Goal: Information Seeking & Learning: Learn about a topic

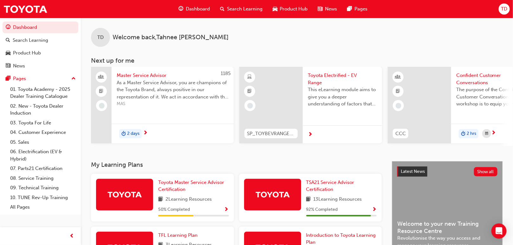
click at [374, 213] on span "Show Progress" at bounding box center [374, 210] width 5 height 6
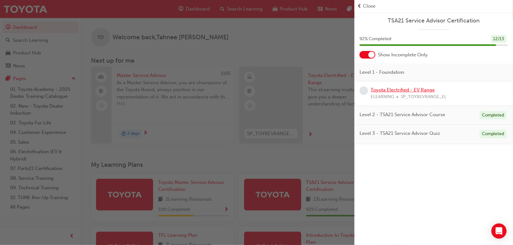
click at [423, 90] on link "Toyota Electrified - EV Range" at bounding box center [403, 90] width 64 height 6
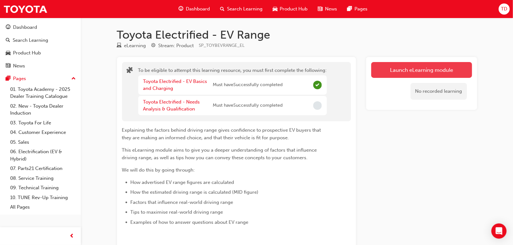
click at [408, 71] on button "Launch eLearning module" at bounding box center [421, 70] width 101 height 16
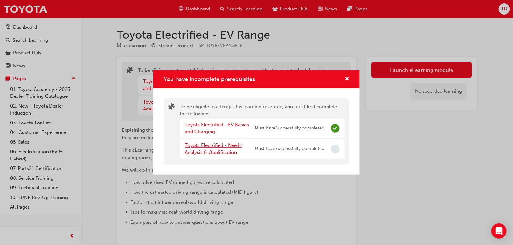
click at [224, 146] on link "Toyota Electrified - Needs Analysis & Qualification" at bounding box center [213, 149] width 57 height 13
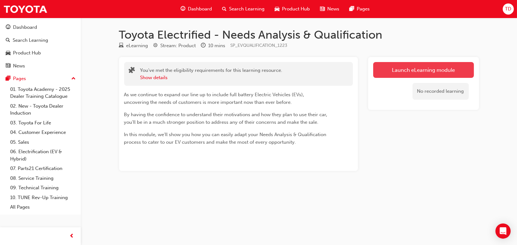
click at [433, 72] on link "Launch eLearning module" at bounding box center [423, 70] width 101 height 16
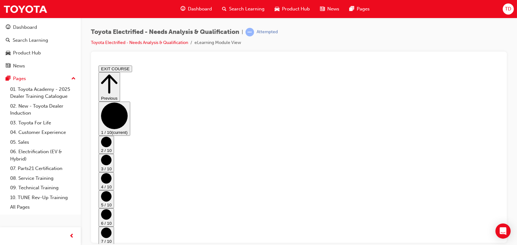
scroll to position [11, 0]
click at [111, 137] on circle "Step controls" at bounding box center [106, 142] width 10 height 10
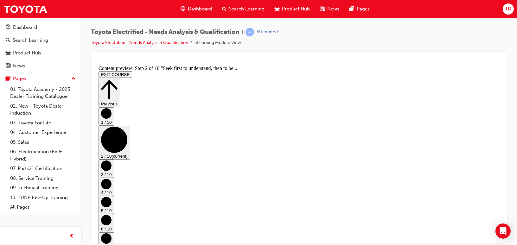
click at [114, 116] on button "1 / 10" at bounding box center [106, 116] width 16 height 18
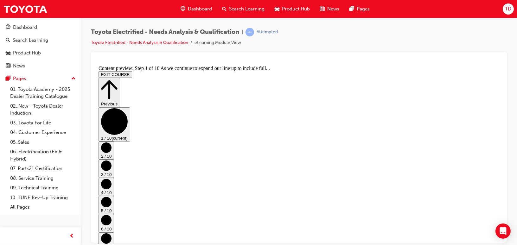
click at [111, 142] on icon "Step controls" at bounding box center [106, 147] width 10 height 10
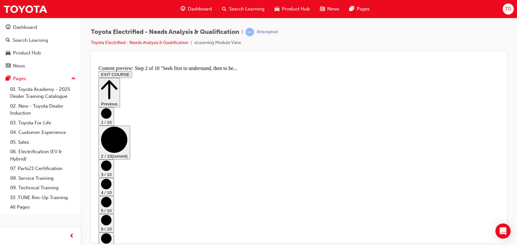
click at [114, 159] on button "3 / 10" at bounding box center [106, 168] width 16 height 18
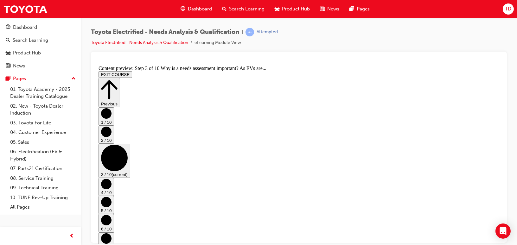
click at [130, 144] on button "3 / 10 (current)" at bounding box center [114, 161] width 32 height 34
click at [127, 145] on circle "Step controls" at bounding box center [114, 158] width 27 height 27
click at [111, 179] on circle "Step controls" at bounding box center [106, 184] width 10 height 10
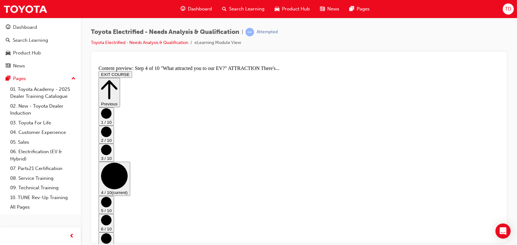
click at [111, 197] on circle "Step controls" at bounding box center [106, 202] width 10 height 10
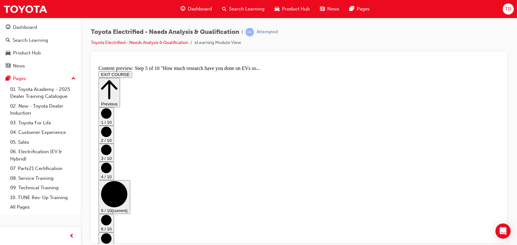
click at [111, 215] on circle "Step controls" at bounding box center [106, 220] width 10 height 10
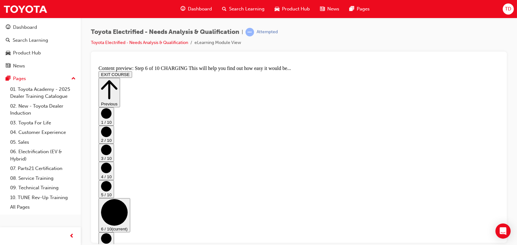
click at [111, 233] on circle "Step controls" at bounding box center [106, 238] width 10 height 10
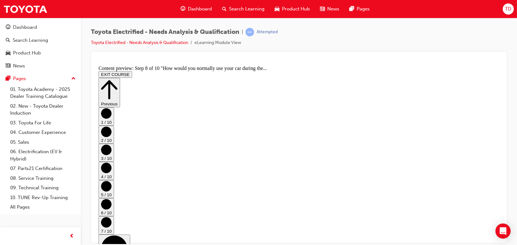
scroll to position [211, 0]
click at [502, 193] on div at bounding box center [299, 147] width 416 height 191
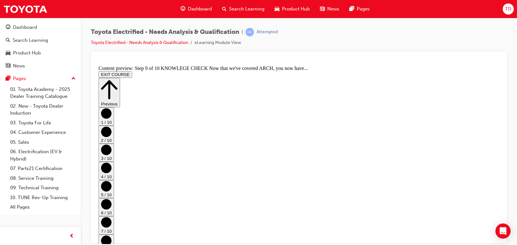
scroll to position [150, 0]
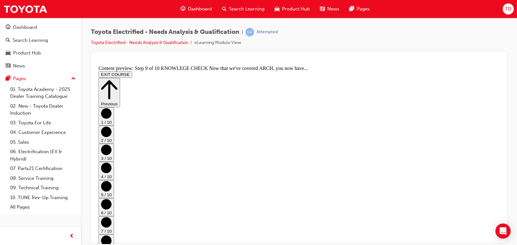
click at [165, 45] on link "Toyota Electrified - Needs Analysis & Qualification" at bounding box center [139, 42] width 97 height 5
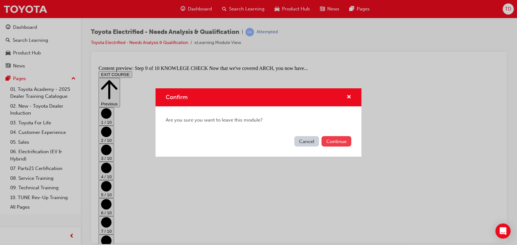
click at [328, 141] on button "Continue" at bounding box center [337, 141] width 30 height 10
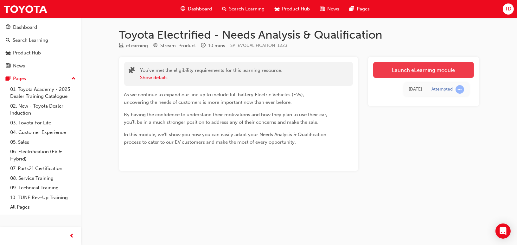
click at [440, 72] on link "Launch eLearning module" at bounding box center [423, 70] width 101 height 16
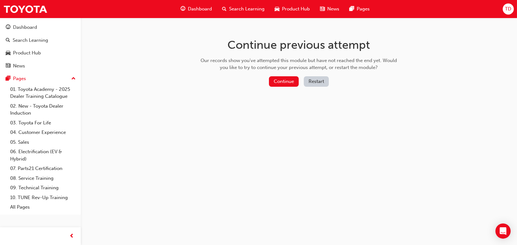
click at [316, 80] on button "Restart" at bounding box center [316, 81] width 25 height 10
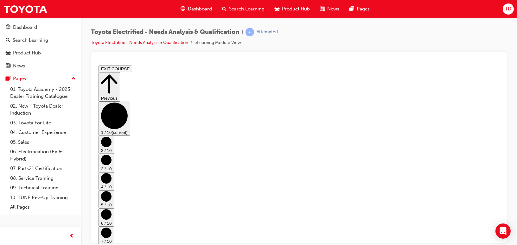
scroll to position [11, 0]
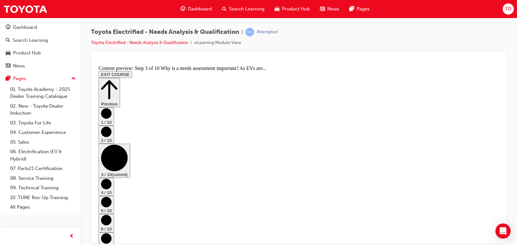
scroll to position [101, 0]
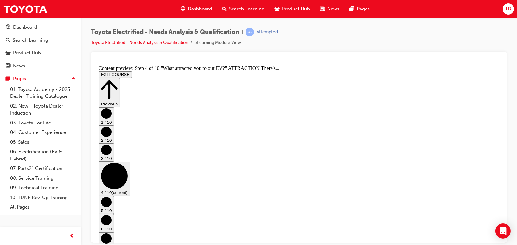
scroll to position [0, 0]
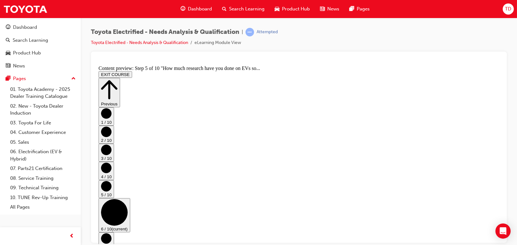
scroll to position [0, 0]
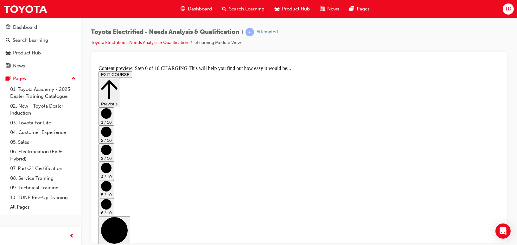
scroll to position [0, 0]
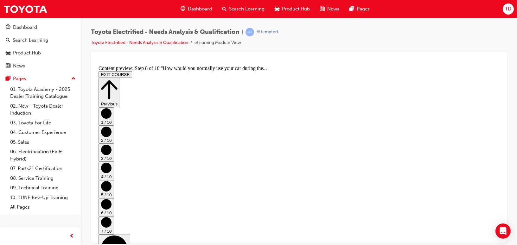
scroll to position [211, 0]
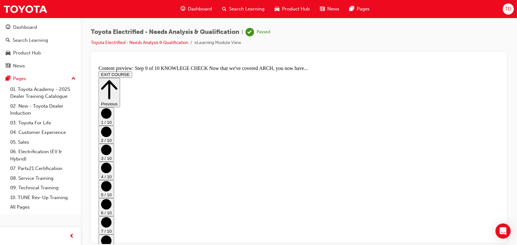
click at [132, 71] on button "EXIT COURSE" at bounding box center [115, 74] width 34 height 7
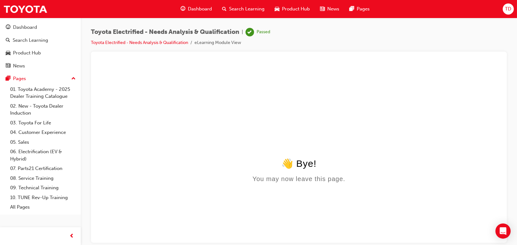
click at [192, 9] on span "Dashboard" at bounding box center [200, 8] width 24 height 7
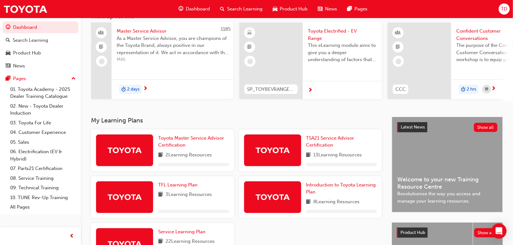
scroll to position [96, 0]
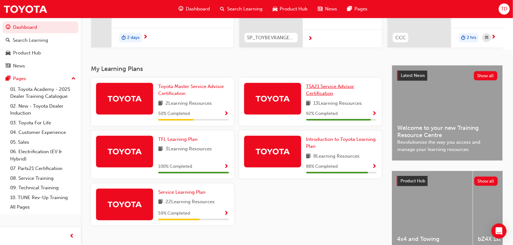
click at [344, 90] on span "TSA21 Service Advisor Certification" at bounding box center [330, 90] width 48 height 13
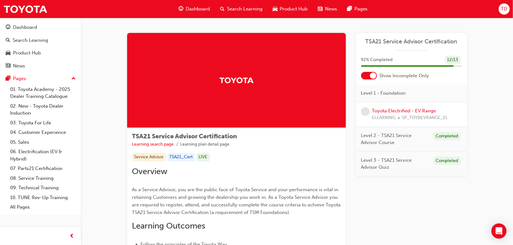
click at [403, 77] on span "Show Incomplete Only" at bounding box center [404, 75] width 50 height 7
click at [424, 110] on link "Toyota Electrified - EV Range" at bounding box center [404, 111] width 64 height 6
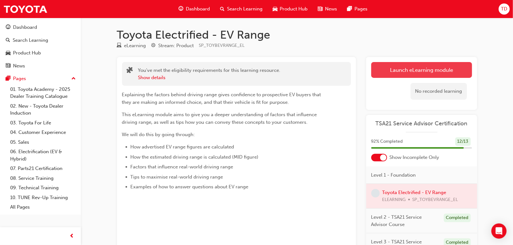
click at [415, 71] on link "Launch eLearning module" at bounding box center [421, 70] width 101 height 16
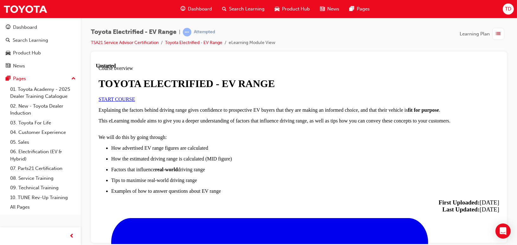
click at [135, 102] on span "START COURSE" at bounding box center [116, 98] width 36 height 5
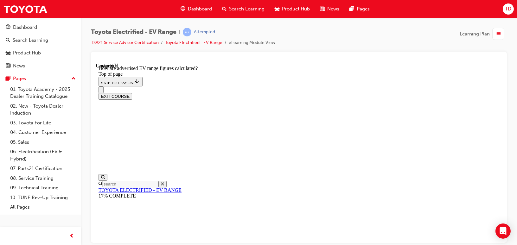
scroll to position [396, 0]
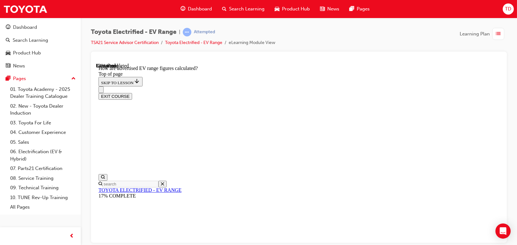
scroll to position [396, 0]
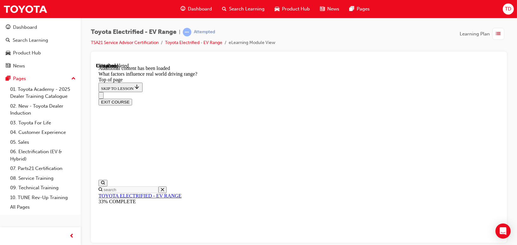
scroll to position [870, 0]
drag, startPoint x: 277, startPoint y: 149, endPoint x: 328, endPoint y: 94, distance: 74.5
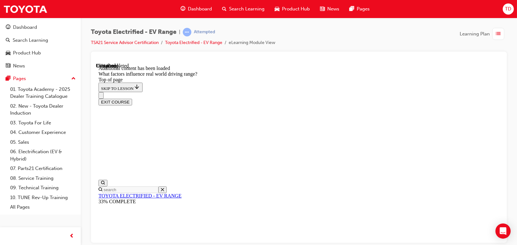
drag, startPoint x: 346, startPoint y: 99, endPoint x: 342, endPoint y: 99, distance: 3.8
drag, startPoint x: 342, startPoint y: 99, endPoint x: 346, endPoint y: 103, distance: 5.7
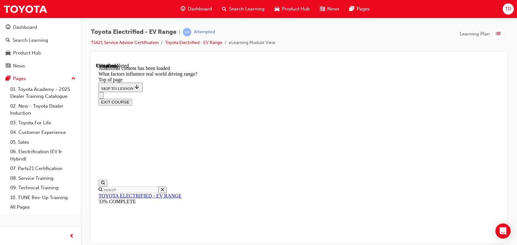
drag, startPoint x: 351, startPoint y: 123, endPoint x: 289, endPoint y: 206, distance: 103.5
drag, startPoint x: 327, startPoint y: 141, endPoint x: 389, endPoint y: 224, distance: 102.9
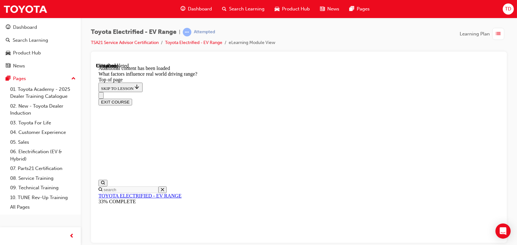
drag, startPoint x: 339, startPoint y: 128, endPoint x: 271, endPoint y: 220, distance: 114.5
drag, startPoint x: 332, startPoint y: 109, endPoint x: 401, endPoint y: 197, distance: 110.9
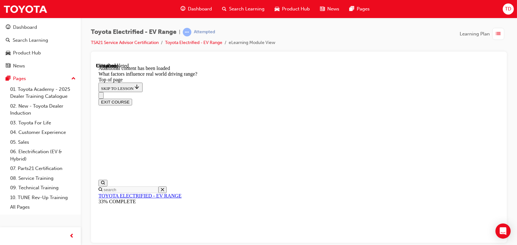
drag, startPoint x: 347, startPoint y: 115, endPoint x: 278, endPoint y: 196, distance: 106.4
drag, startPoint x: 353, startPoint y: 117, endPoint x: 282, endPoint y: 193, distance: 103.4
drag, startPoint x: 330, startPoint y: 135, endPoint x: 400, endPoint y: 223, distance: 111.9
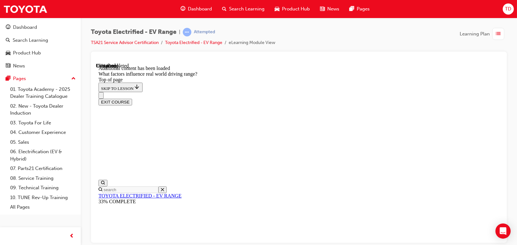
drag, startPoint x: 340, startPoint y: 123, endPoint x: 276, endPoint y: 205, distance: 103.9
drag, startPoint x: 333, startPoint y: 132, endPoint x: 383, endPoint y: 190, distance: 76.4
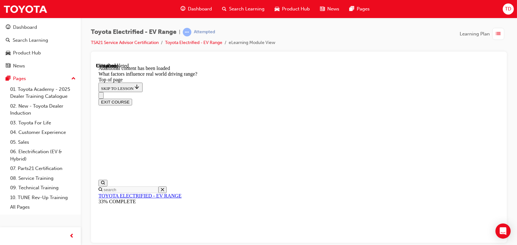
drag, startPoint x: 372, startPoint y: 150, endPoint x: 404, endPoint y: 198, distance: 58.1
drag, startPoint x: 378, startPoint y: 153, endPoint x: 417, endPoint y: 221, distance: 78.7
drag, startPoint x: 355, startPoint y: 119, endPoint x: 281, endPoint y: 197, distance: 107.2
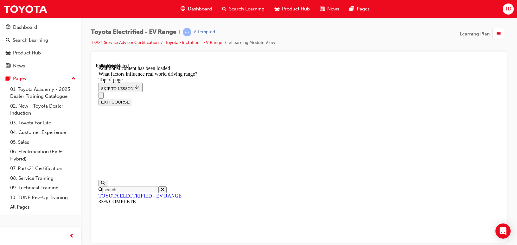
drag, startPoint x: 368, startPoint y: 136, endPoint x: 426, endPoint y: 200, distance: 86.2
drag, startPoint x: 373, startPoint y: 121, endPoint x: 414, endPoint y: 195, distance: 84.4
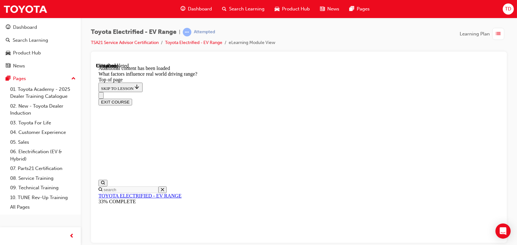
drag, startPoint x: 353, startPoint y: 112, endPoint x: 285, endPoint y: 200, distance: 111.2
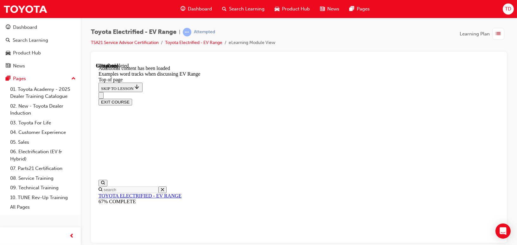
scroll to position [669, 0]
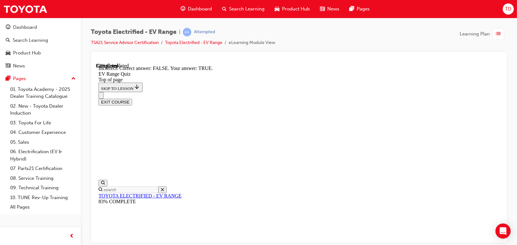
scroll to position [163, 0]
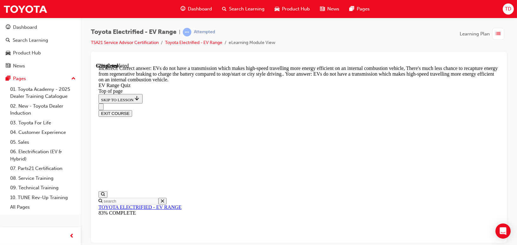
scroll to position [134, 0]
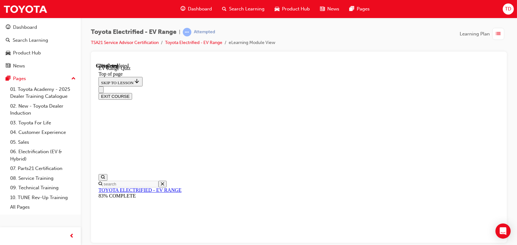
scroll to position [163, 0]
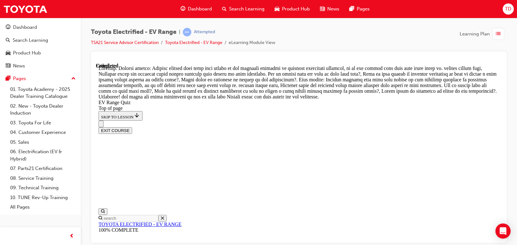
scroll to position [302, 0]
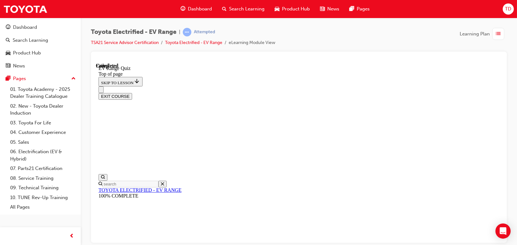
scroll to position [143, 0]
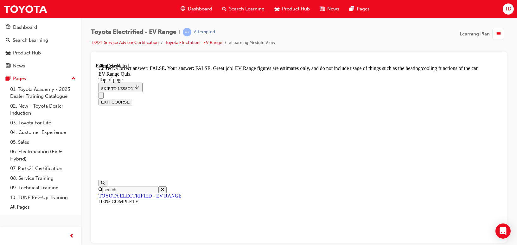
scroll to position [159, 0]
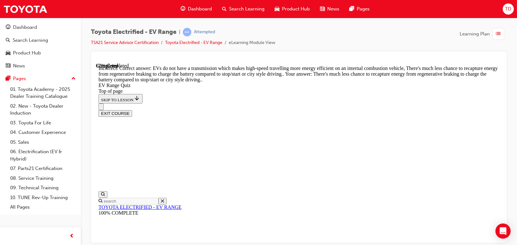
scroll to position [231, 0]
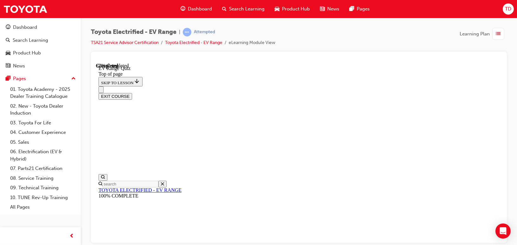
scroll to position [115, 0]
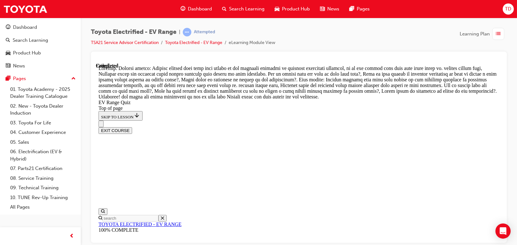
scroll to position [302, 0]
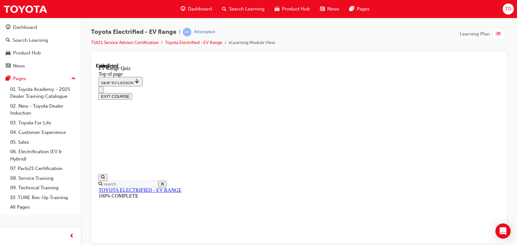
scroll to position [143, 0]
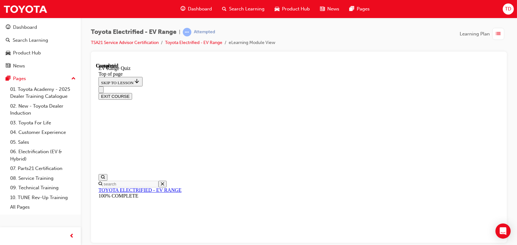
scroll to position [19, 0]
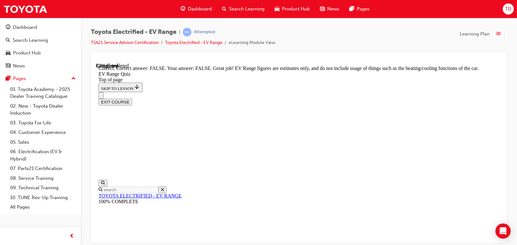
scroll to position [159, 0]
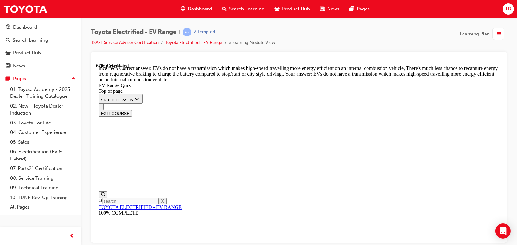
scroll to position [231, 0]
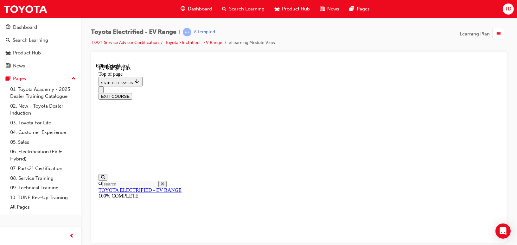
scroll to position [115, 0]
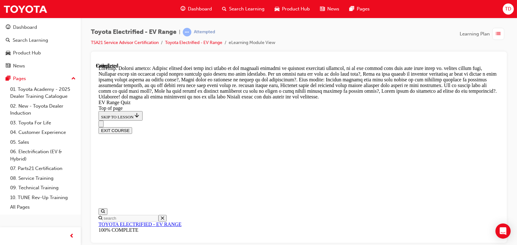
scroll to position [302, 0]
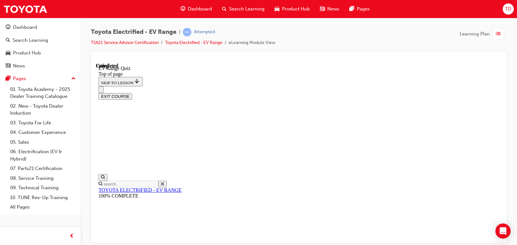
scroll to position [143, 0]
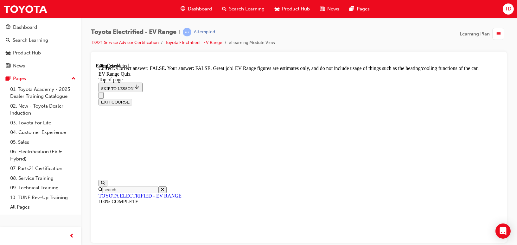
scroll to position [159, 0]
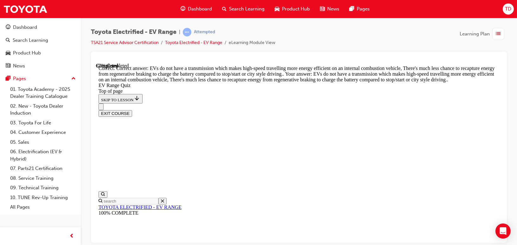
scroll to position [231, 0]
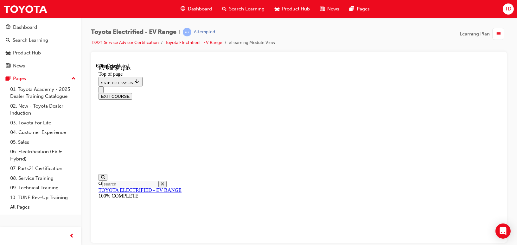
scroll to position [136, 0]
drag, startPoint x: 289, startPoint y: 172, endPoint x: 285, endPoint y: 201, distance: 29.2
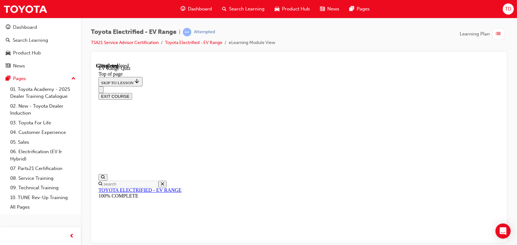
scroll to position [233, 0]
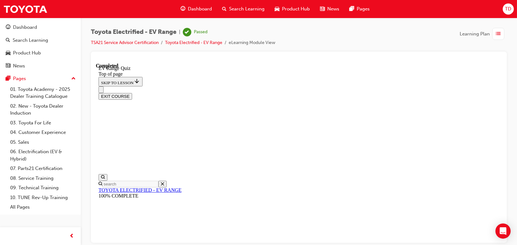
scroll to position [143, 0]
click at [132, 93] on button "EXIT COURSE" at bounding box center [115, 96] width 34 height 7
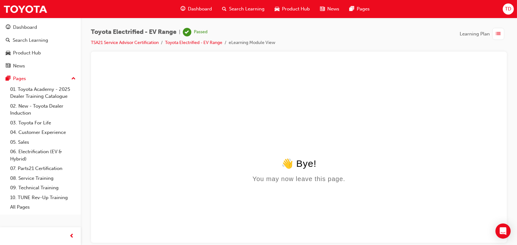
scroll to position [0, 0]
click at [474, 32] on span "Learning Plan" at bounding box center [475, 33] width 30 height 7
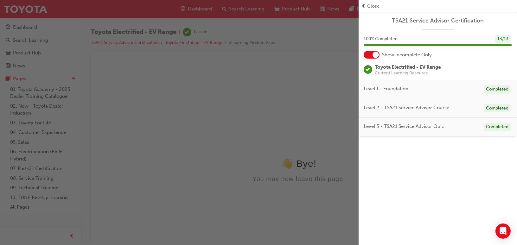
click at [295, 96] on div "button" at bounding box center [179, 122] width 359 height 245
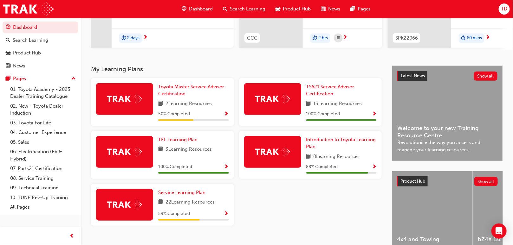
scroll to position [96, 0]
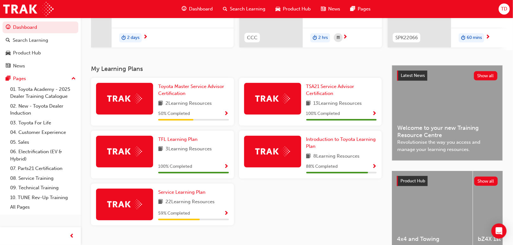
click at [372, 168] on span "Show Progress" at bounding box center [374, 167] width 5 height 6
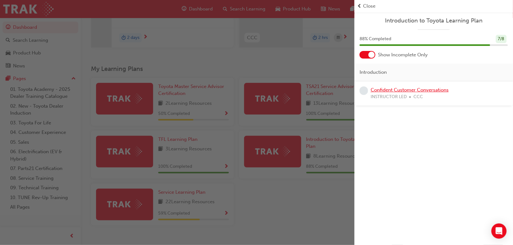
click at [399, 87] on link "Confident Customer Conversations" at bounding box center [410, 90] width 78 height 6
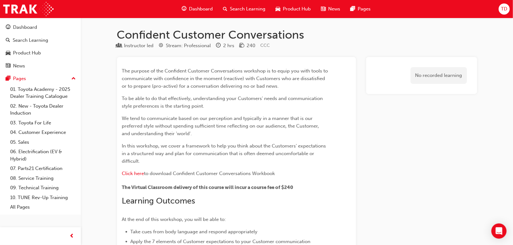
click at [208, 5] on div "Dashboard" at bounding box center [198, 9] width 42 height 13
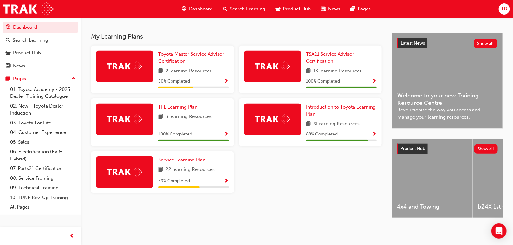
scroll to position [133, 0]
click at [225, 179] on span "Show Progress" at bounding box center [226, 182] width 5 height 6
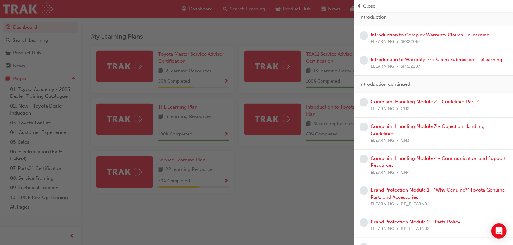
scroll to position [0, 0]
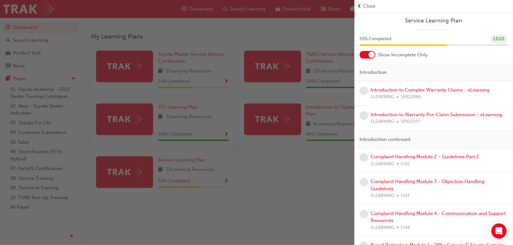
drag, startPoint x: 303, startPoint y: 180, endPoint x: 296, endPoint y: 177, distance: 7.2
click at [299, 178] on div "button" at bounding box center [177, 122] width 354 height 245
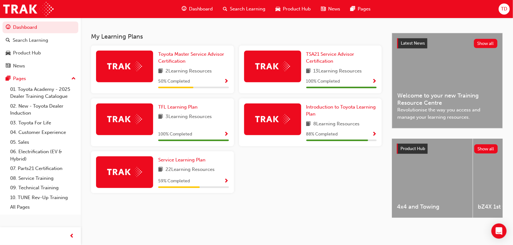
click at [180, 74] on div "Toyota Master Service Advisor Certification 2 Learning Resources 50 % Completed" at bounding box center [193, 70] width 71 height 38
click at [225, 81] on span "Show Progress" at bounding box center [226, 82] width 5 height 6
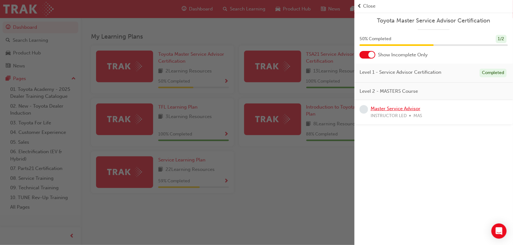
click at [398, 108] on link "Master Service Advisor" at bounding box center [396, 109] width 50 height 6
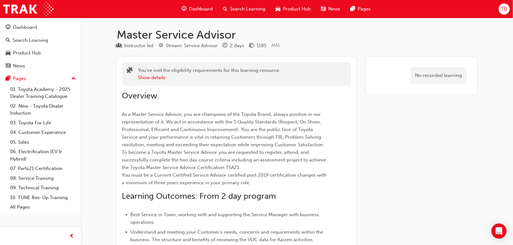
click at [198, 10] on span "Dashboard" at bounding box center [201, 8] width 24 height 7
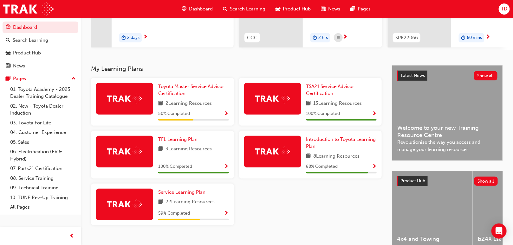
scroll to position [133, 0]
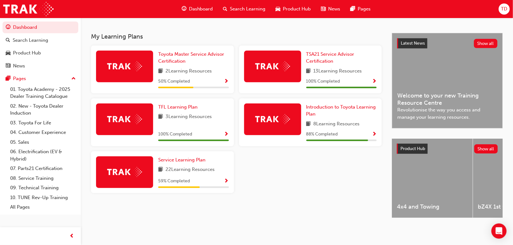
click at [225, 179] on span "Show Progress" at bounding box center [226, 182] width 5 height 6
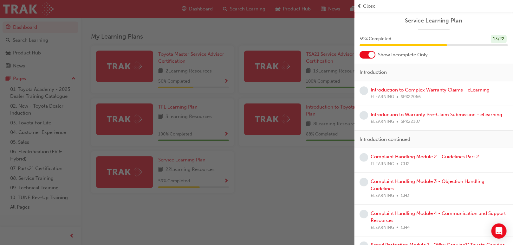
click at [254, 164] on div "button" at bounding box center [177, 122] width 354 height 245
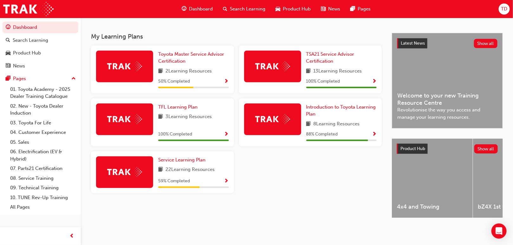
click at [219, 81] on div "50 % Completed" at bounding box center [193, 82] width 71 height 8
click at [226, 79] on span "Show Progress" at bounding box center [226, 82] width 5 height 6
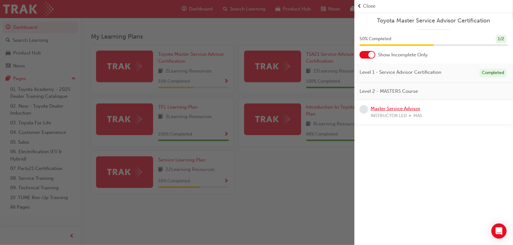
click at [403, 108] on link "Master Service Advisor" at bounding box center [396, 109] width 50 height 6
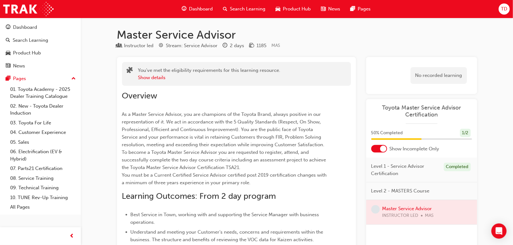
click at [195, 3] on div "Dashboard" at bounding box center [198, 9] width 42 height 13
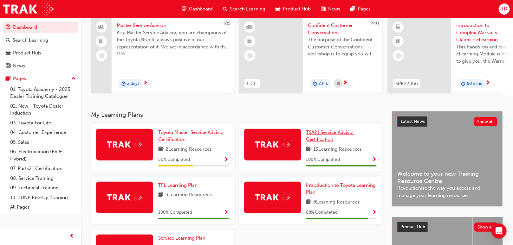
scroll to position [96, 0]
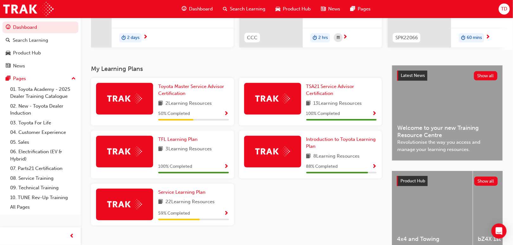
click at [373, 170] on span "Show Progress" at bounding box center [374, 167] width 5 height 6
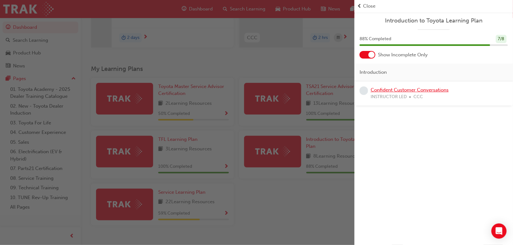
click at [385, 92] on link "Confident Customer Conversations" at bounding box center [410, 90] width 78 height 6
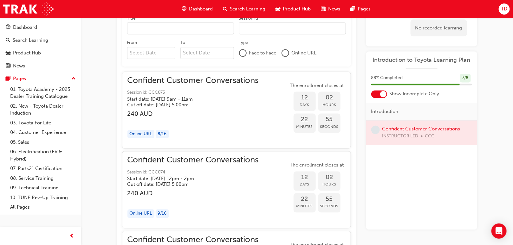
scroll to position [513, 0]
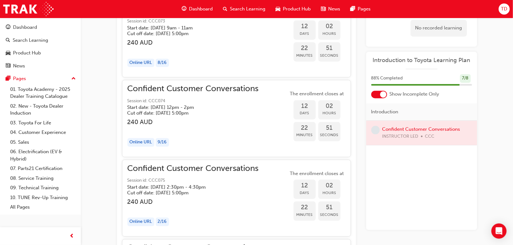
click at [204, 10] on span "Dashboard" at bounding box center [201, 8] width 24 height 7
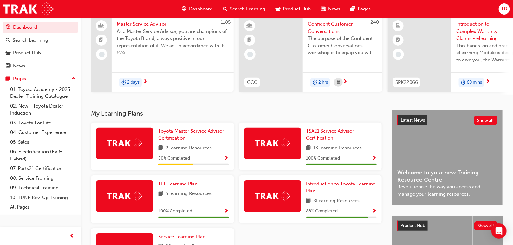
scroll to position [96, 0]
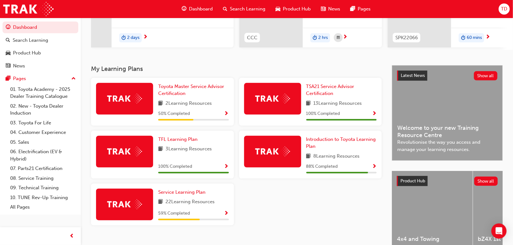
click at [227, 115] on span "Show Progress" at bounding box center [226, 114] width 5 height 6
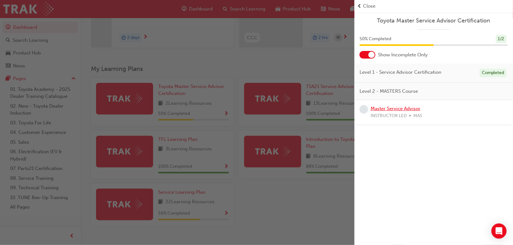
click at [384, 106] on link "Master Service Advisor" at bounding box center [396, 109] width 50 height 6
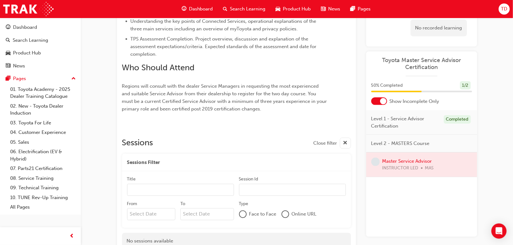
scroll to position [231, 0]
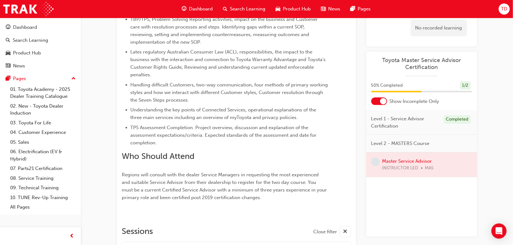
click at [201, 1] on div "Dashboard Search Learning Product Hub News Pages" at bounding box center [276, 9] width 204 height 18
click at [201, 6] on span "Dashboard" at bounding box center [201, 8] width 24 height 7
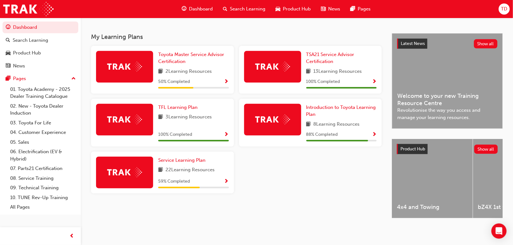
scroll to position [133, 0]
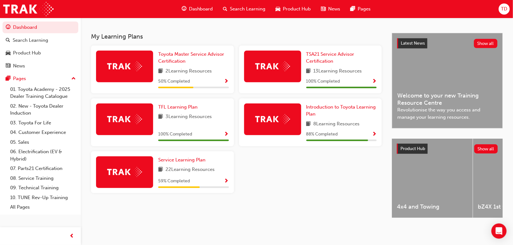
click at [227, 179] on span "Show Progress" at bounding box center [226, 182] width 5 height 6
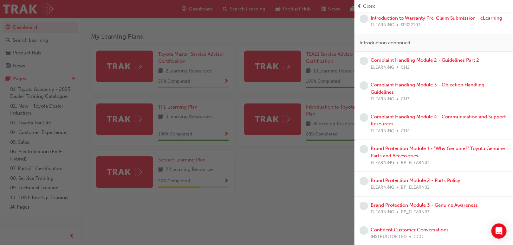
scroll to position [0, 0]
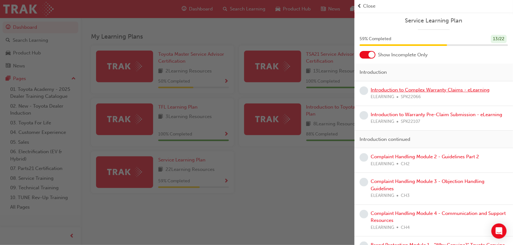
click at [418, 89] on link "Introduction to Complex Warranty Claims - eLearning" at bounding box center [430, 90] width 119 height 6
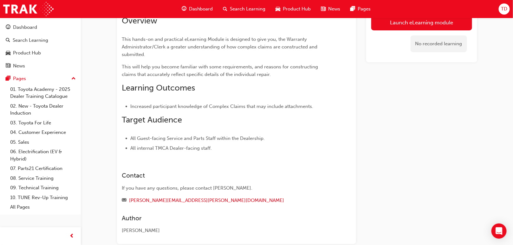
scroll to position [39, 0]
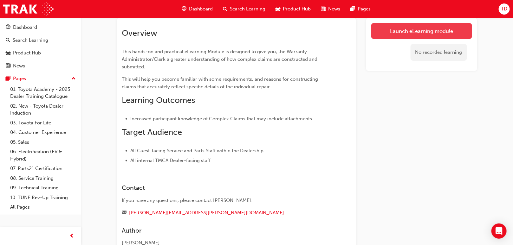
click at [431, 33] on link "Launch eLearning module" at bounding box center [421, 31] width 101 height 16
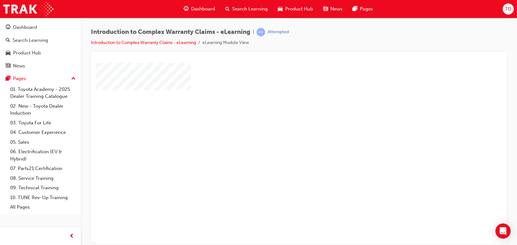
scroll to position [48, 0]
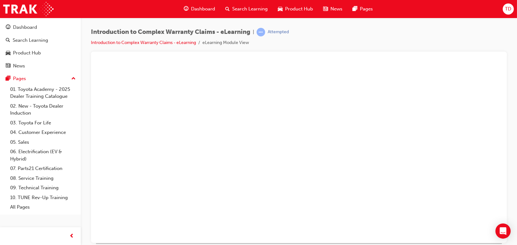
click at [281, 87] on div "play" at bounding box center [281, 87] width 0 height 0
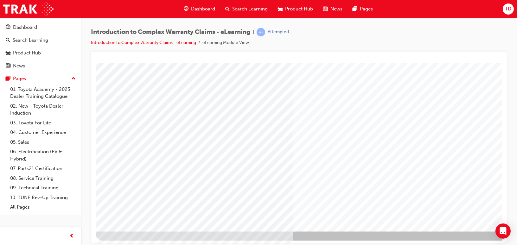
scroll to position [61, 0]
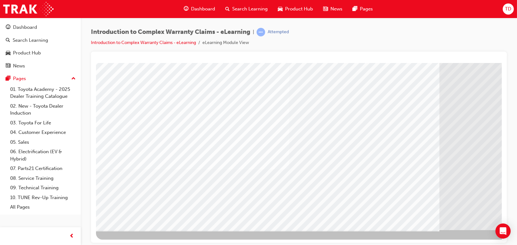
click at [199, 11] on span "Dashboard" at bounding box center [203, 8] width 24 height 7
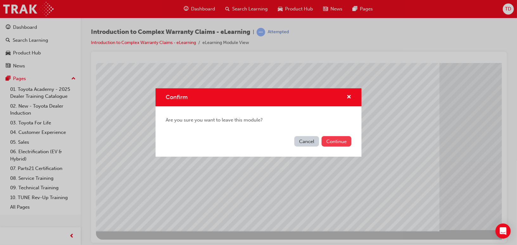
click at [340, 137] on button "Continue" at bounding box center [337, 141] width 30 height 10
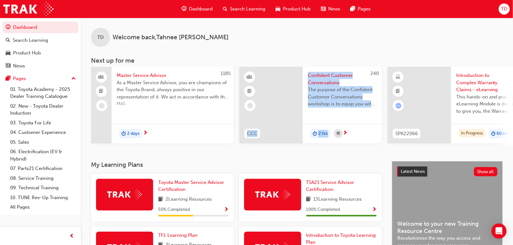
drag, startPoint x: 376, startPoint y: 149, endPoint x: 272, endPoint y: 148, distance: 103.4
click at [272, 148] on div "TD Welcome back , [PERSON_NAME] Next up for me 1185 Master Service Advisor As a…" at bounding box center [297, 90] width 432 height 144
click at [275, 149] on div "TD Welcome back , [PERSON_NAME] Next up for me 1185 Master Service Advisor As a…" at bounding box center [297, 90] width 432 height 144
